Goal: Navigation & Orientation: Find specific page/section

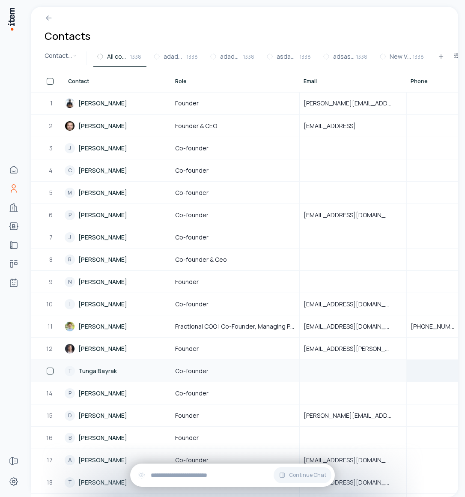
scroll to position [0, 101]
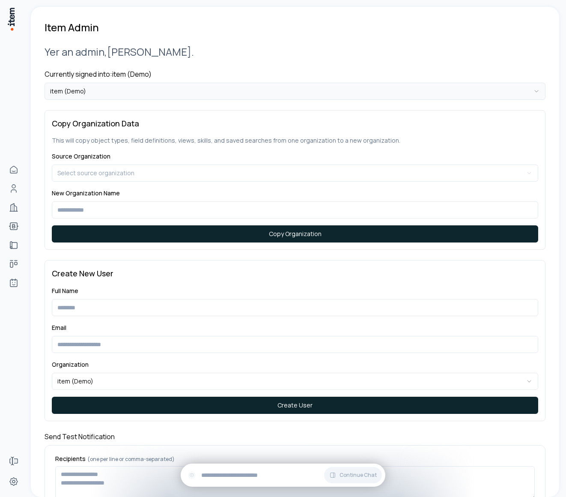
click at [154, 94] on html "**********" at bounding box center [283, 248] width 566 height 497
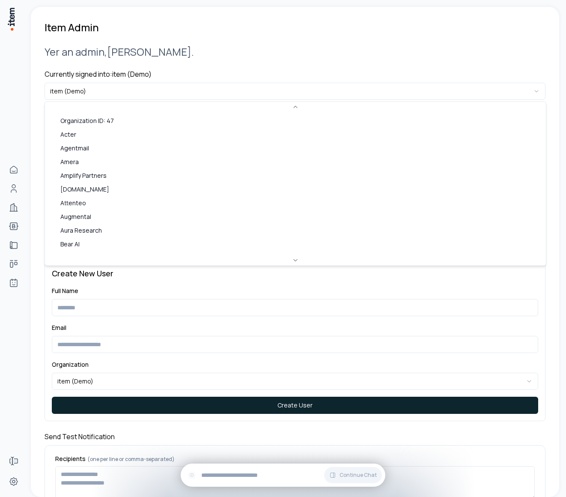
scroll to position [475, 0]
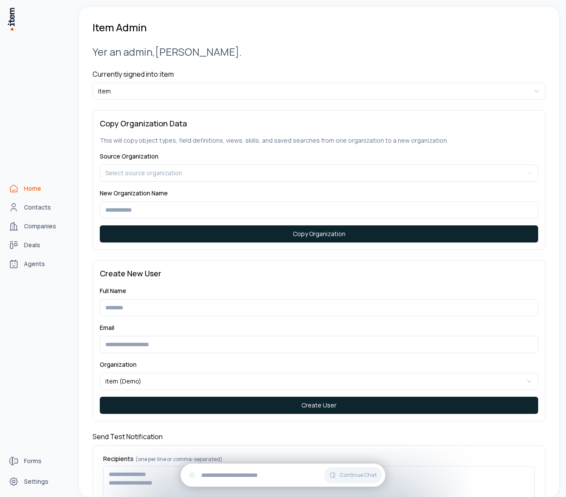
click at [16, 185] on icon "Home" at bounding box center [14, 188] width 10 height 10
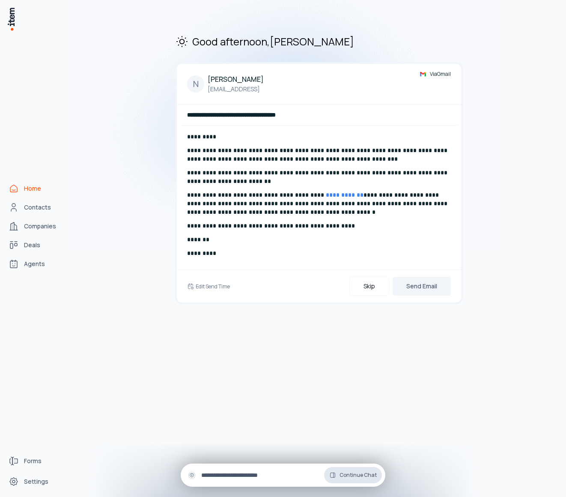
click at [351, 477] on span "Continue Chat" at bounding box center [358, 474] width 37 height 7
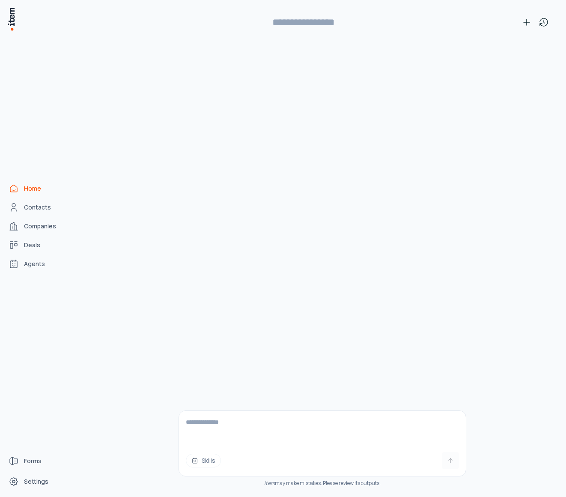
click at [339, 426] on textarea at bounding box center [322, 428] width 287 height 34
